Goal: Information Seeking & Learning: Learn about a topic

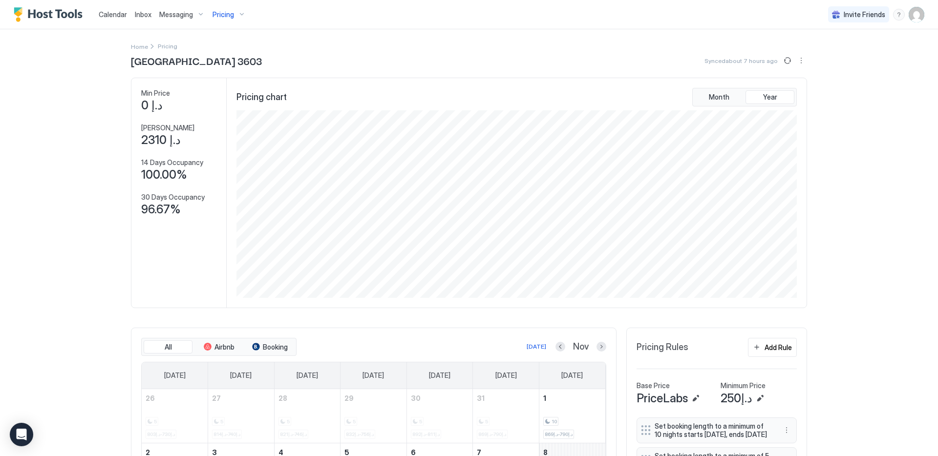
scroll to position [188, 562]
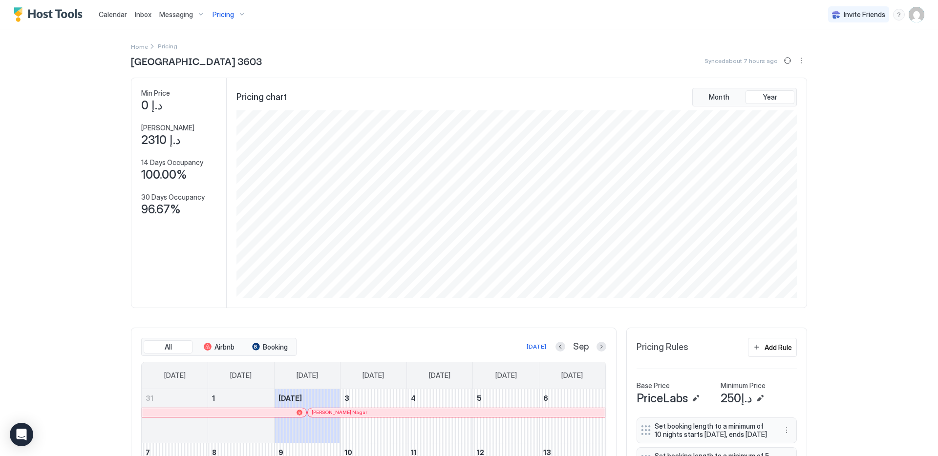
click at [225, 15] on span "Pricing" at bounding box center [222, 14] width 21 height 9
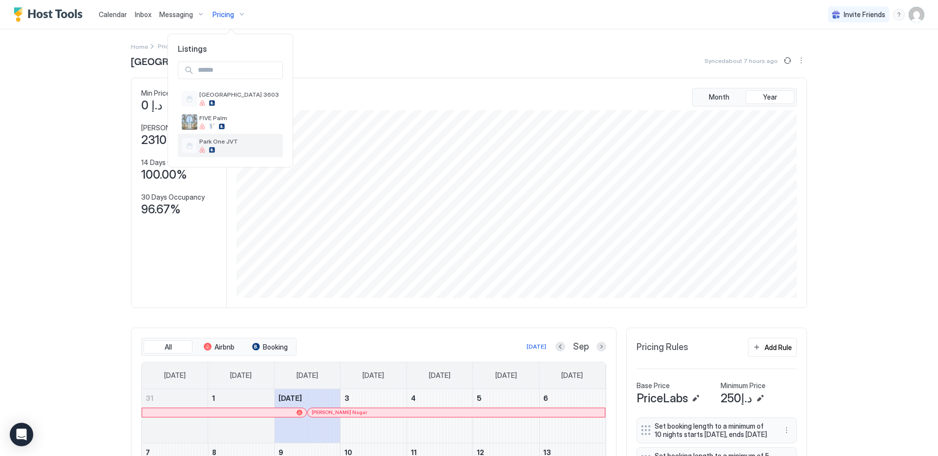
click at [226, 146] on div "Park One JVT" at bounding box center [239, 145] width 80 height 15
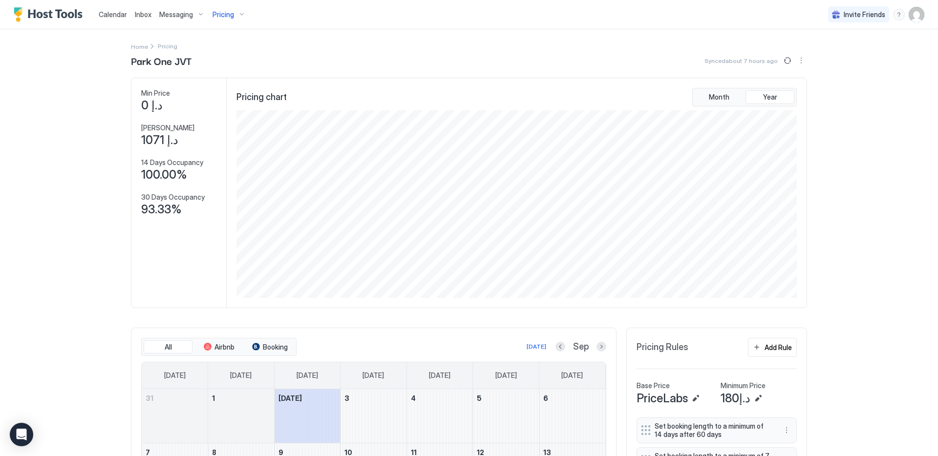
click at [224, 20] on div "Pricing" at bounding box center [229, 14] width 41 height 17
click at [225, 118] on span "FIVE Palm" at bounding box center [239, 117] width 80 height 7
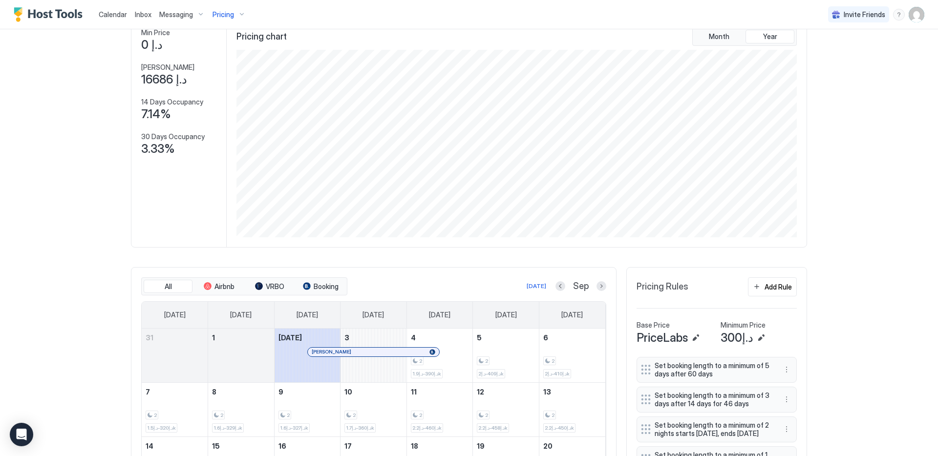
scroll to position [84, 0]
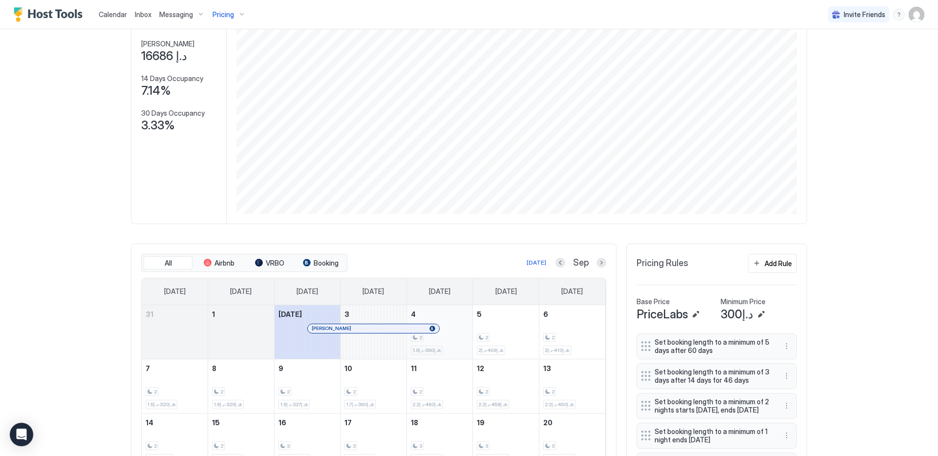
click at [457, 316] on div "2 د.إ390-د.إ1.9k" at bounding box center [440, 332] width 58 height 46
